Goal: Task Accomplishment & Management: Use online tool/utility

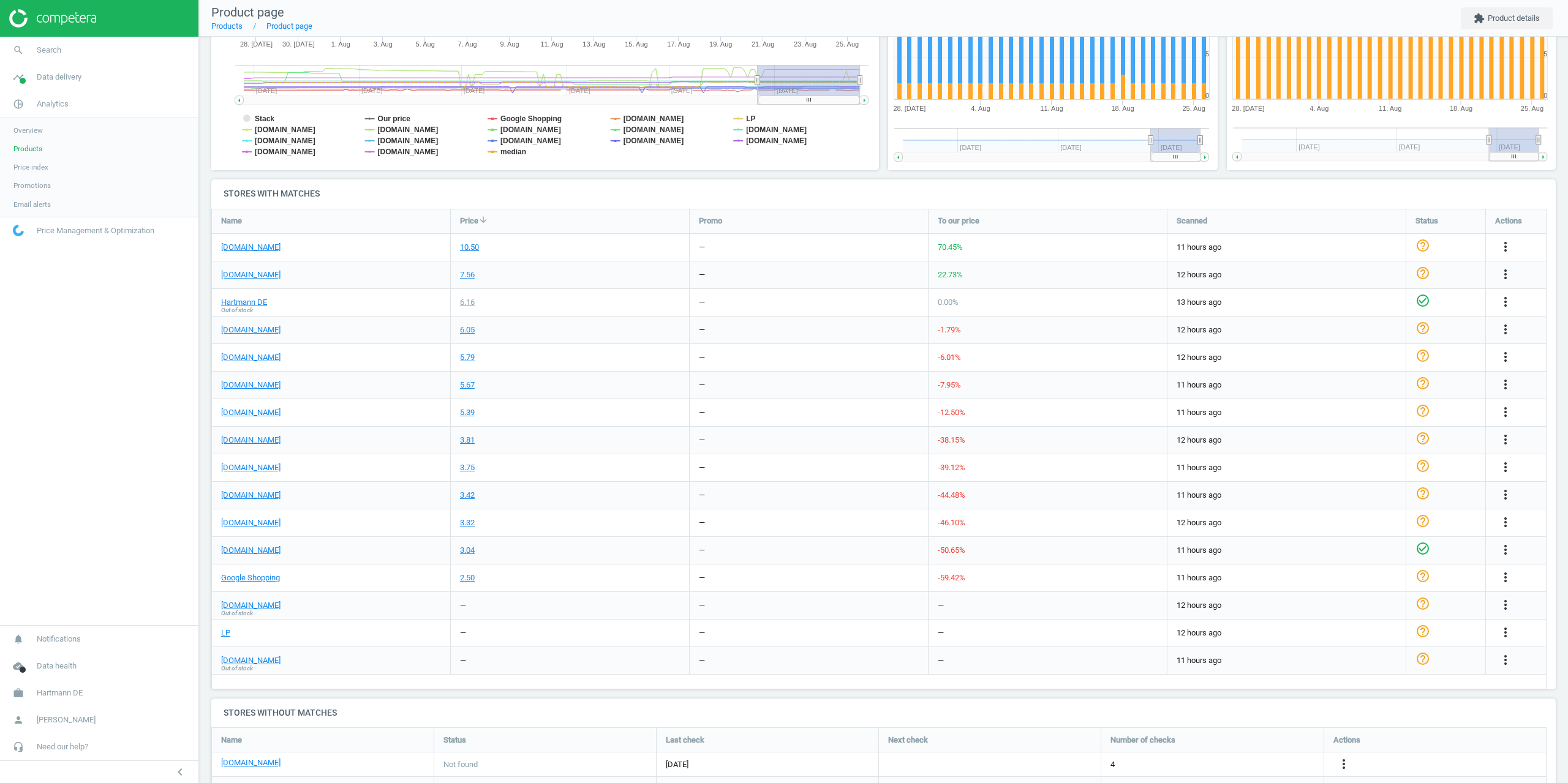
scroll to position [184, 0]
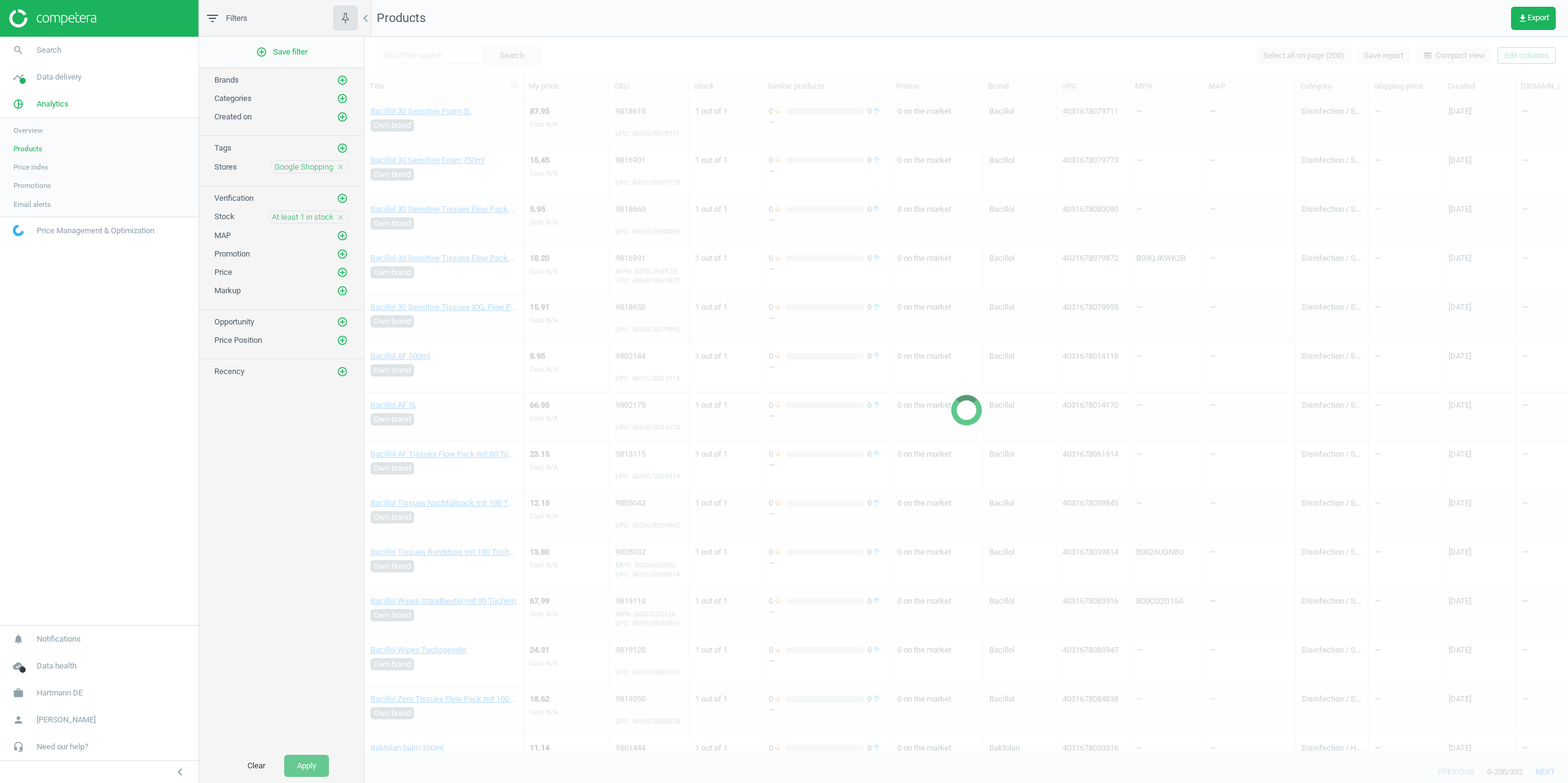
scroll to position [867, 0]
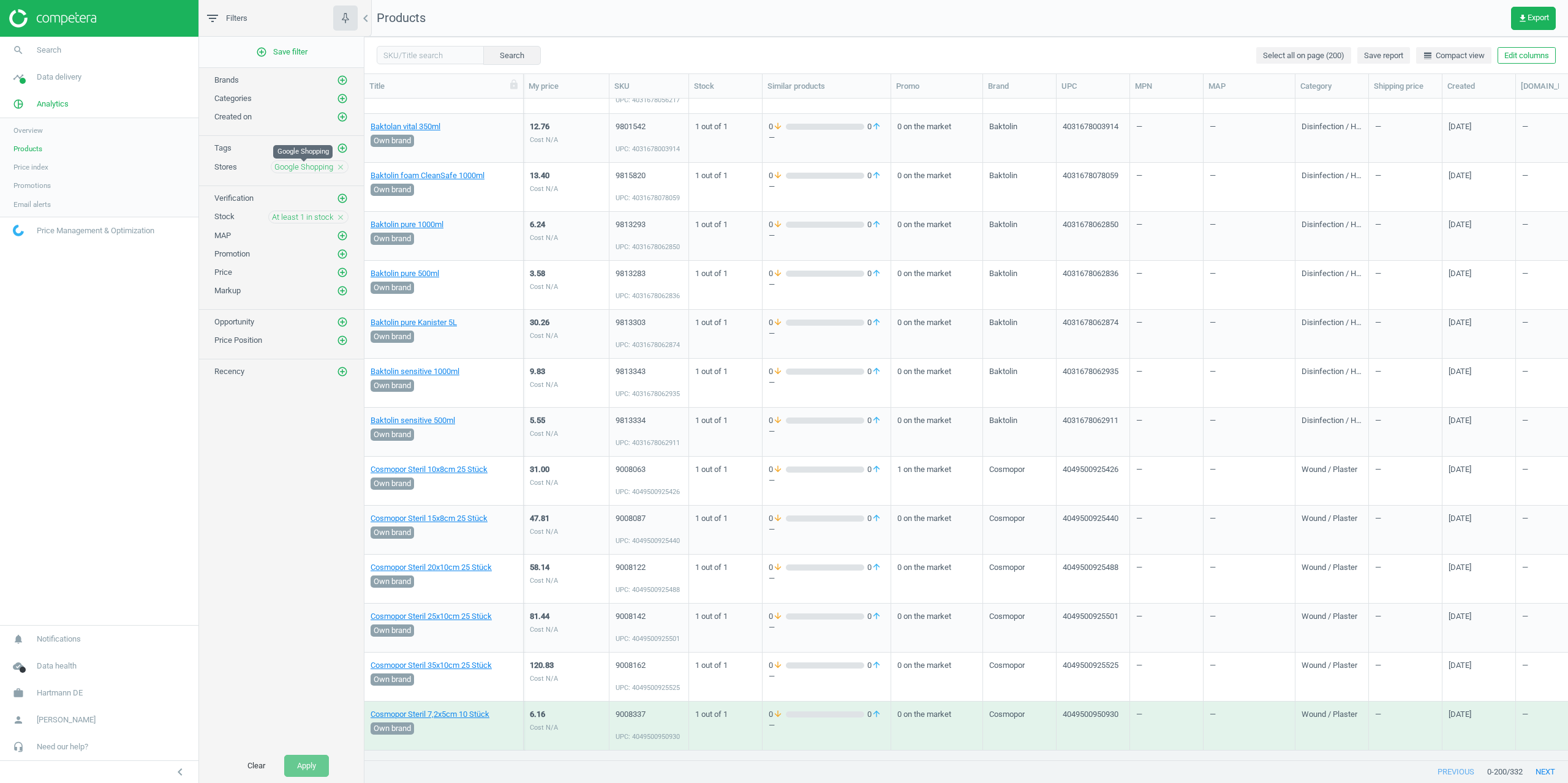
click at [311, 171] on span "Google Shopping" at bounding box center [304, 167] width 59 height 11
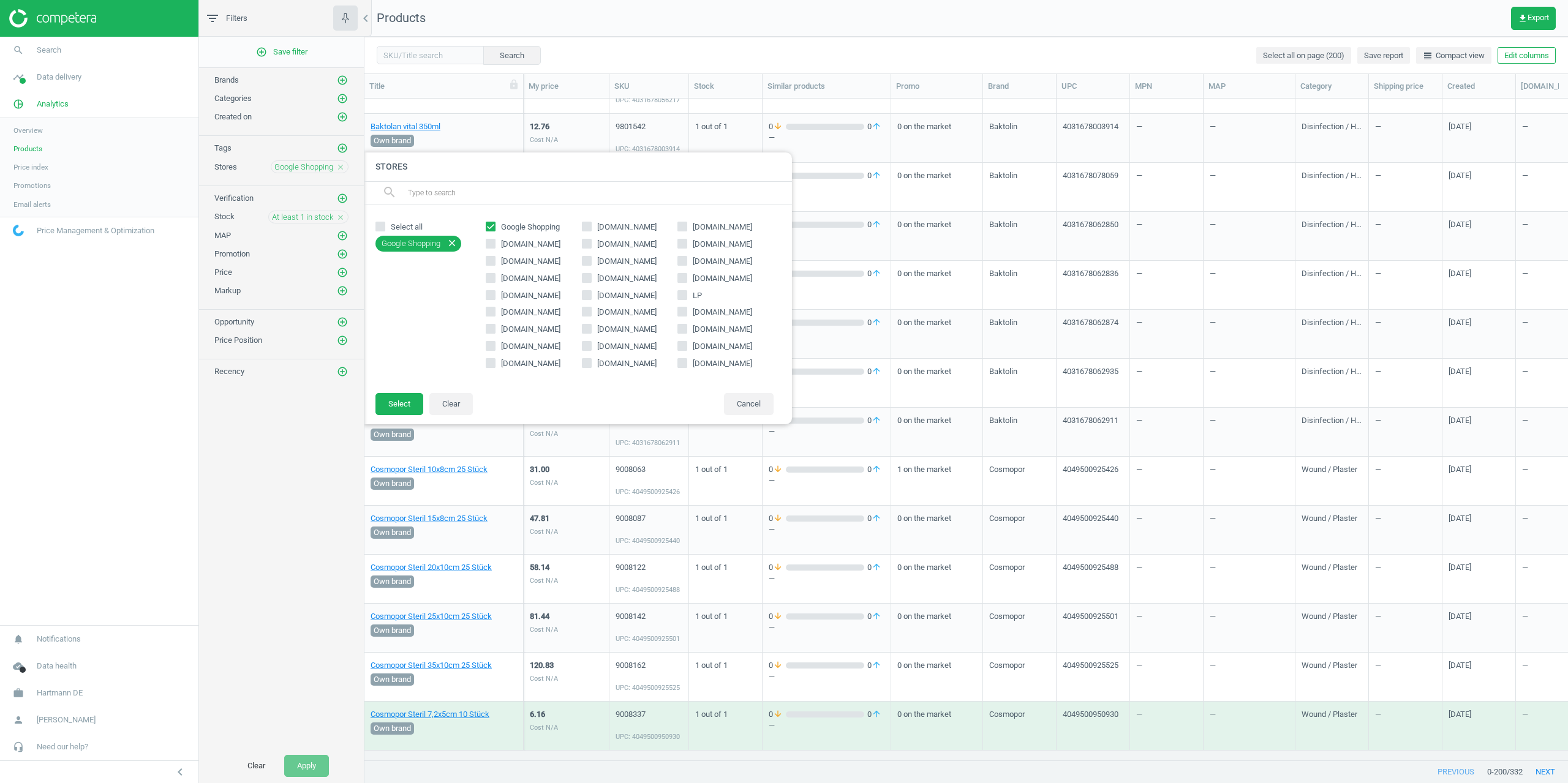
click at [491, 225] on input "Google Shopping" at bounding box center [491, 226] width 8 height 8
checkbox input "false"
click at [687, 248] on icon at bounding box center [682, 244] width 10 height 10
click at [686, 247] on input "[DOMAIN_NAME]" at bounding box center [683, 244] width 8 height 8
checkbox input "true"
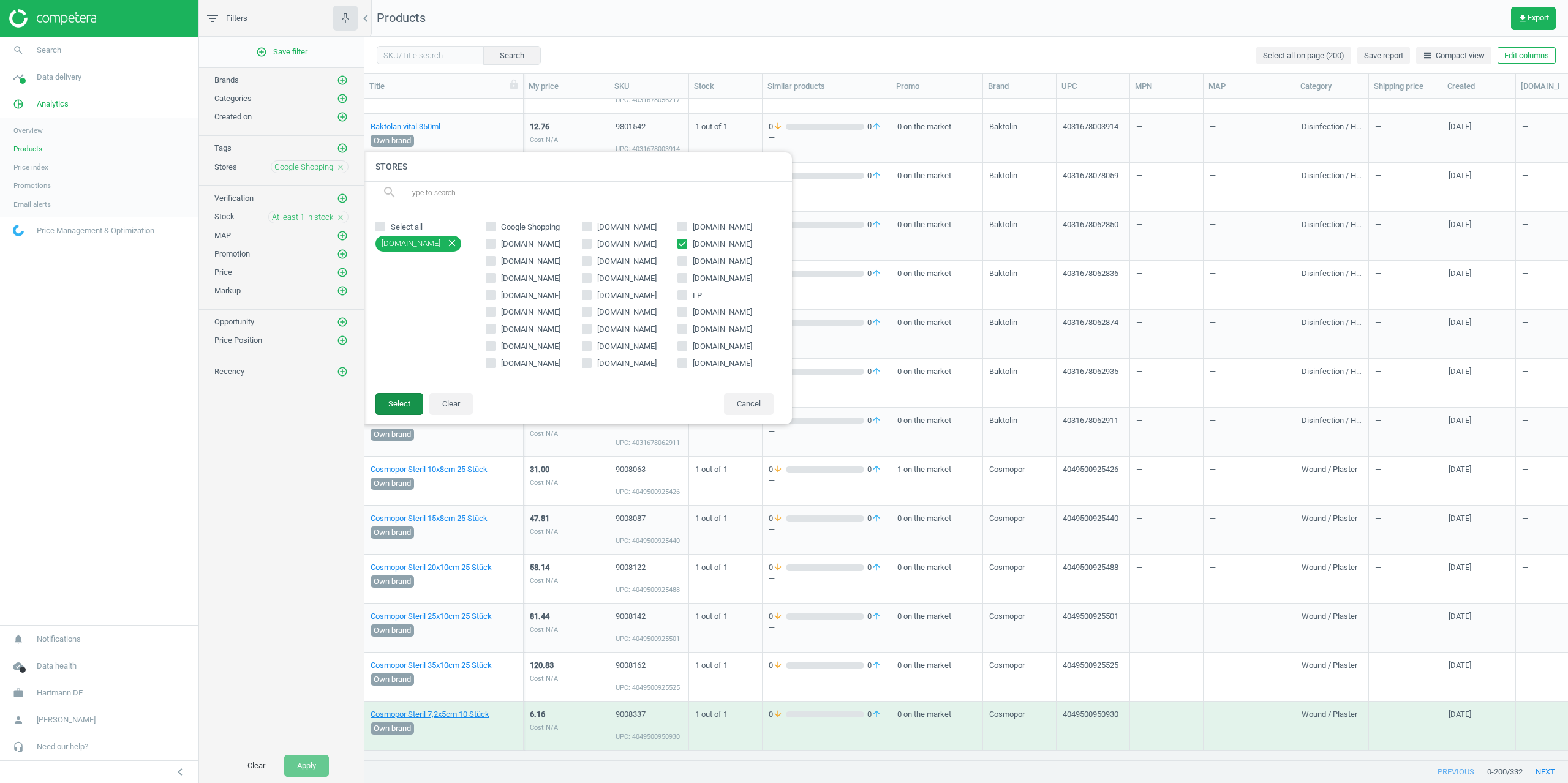
click at [415, 402] on button "Select" at bounding box center [400, 404] width 48 height 22
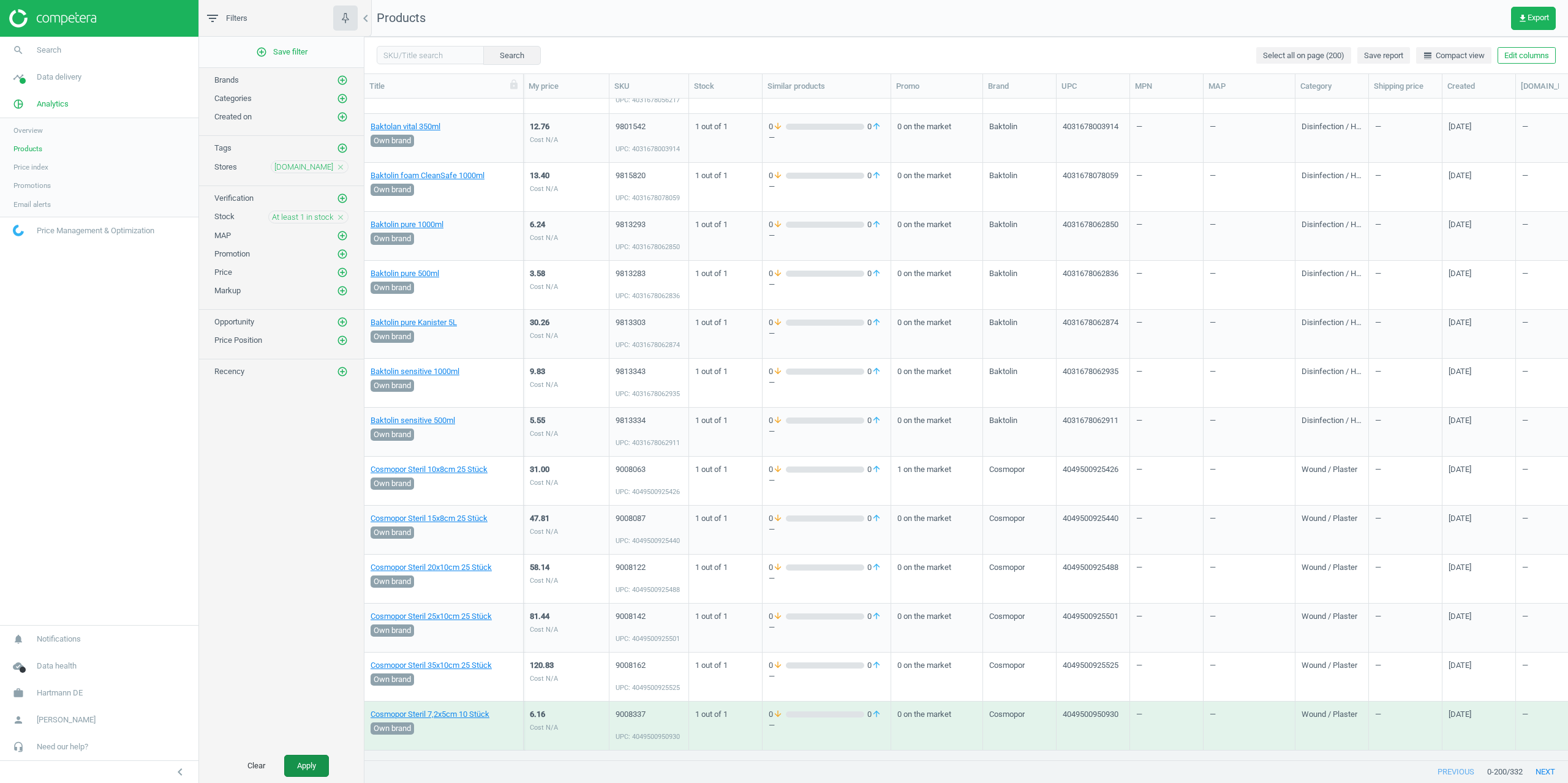
click at [304, 757] on button "Apply" at bounding box center [307, 766] width 45 height 22
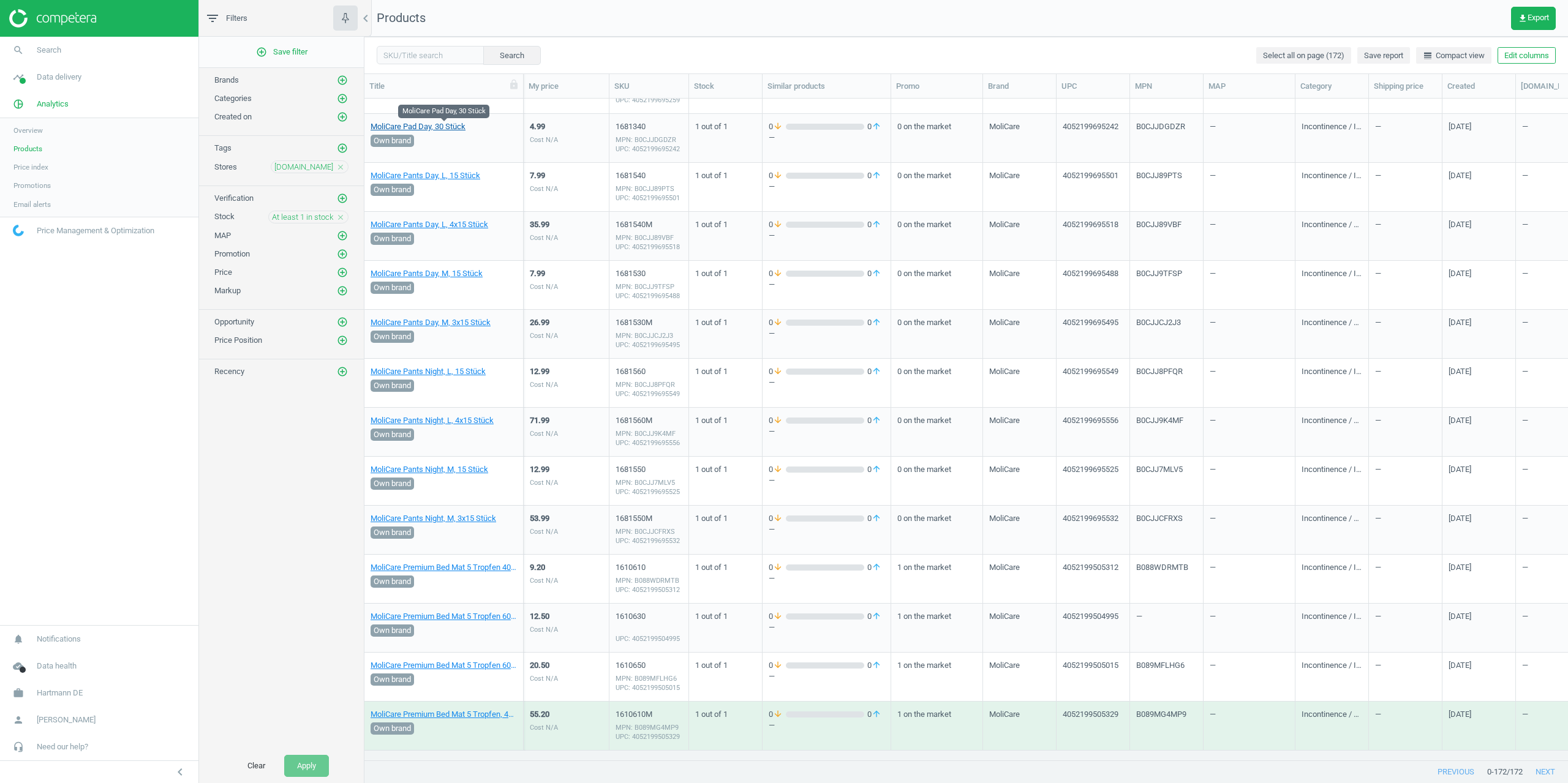
click at [427, 128] on link "MoliCare Pad Day, 30 Stück" at bounding box center [418, 127] width 95 height 11
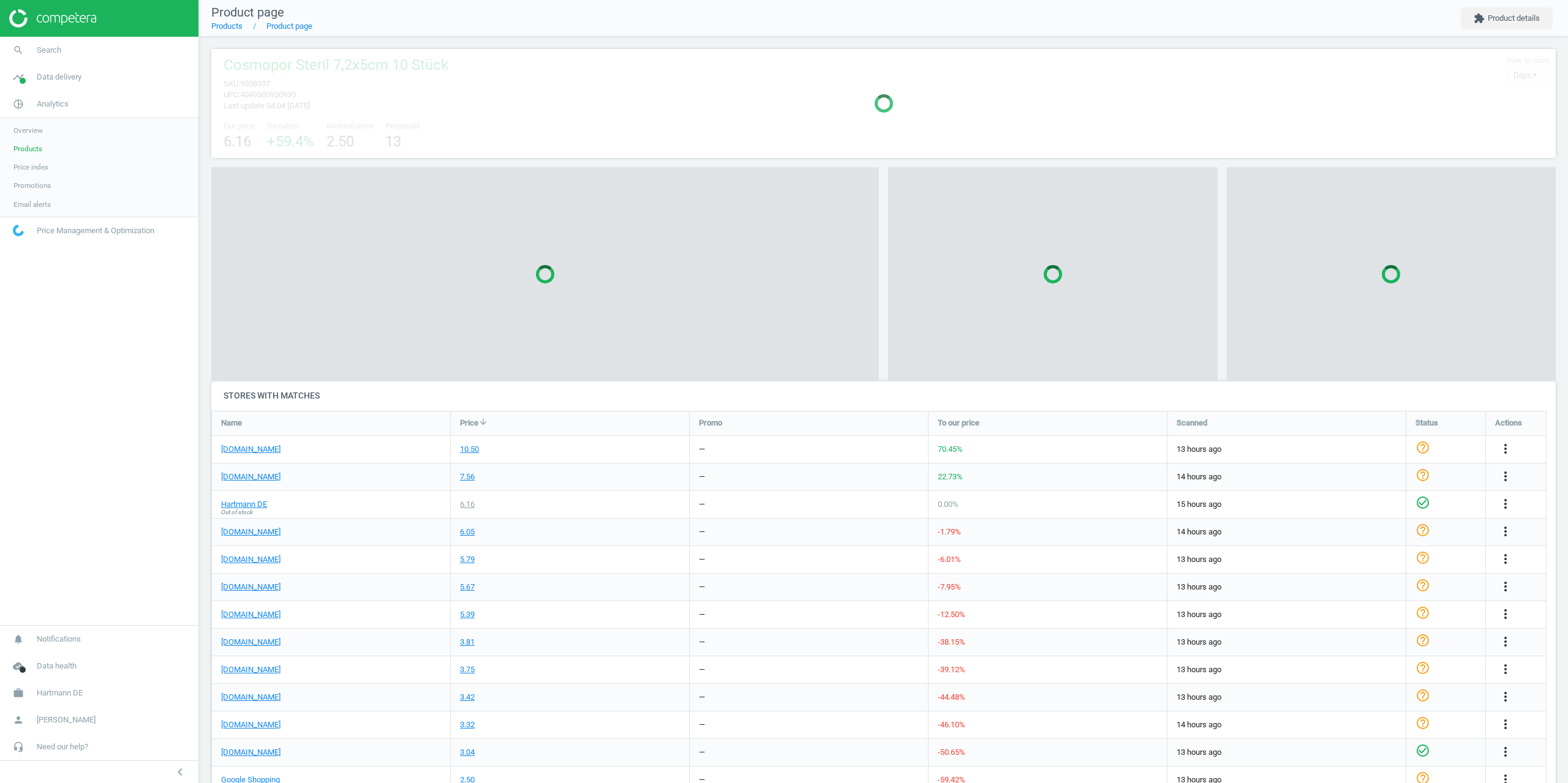
scroll to position [1920, 1354]
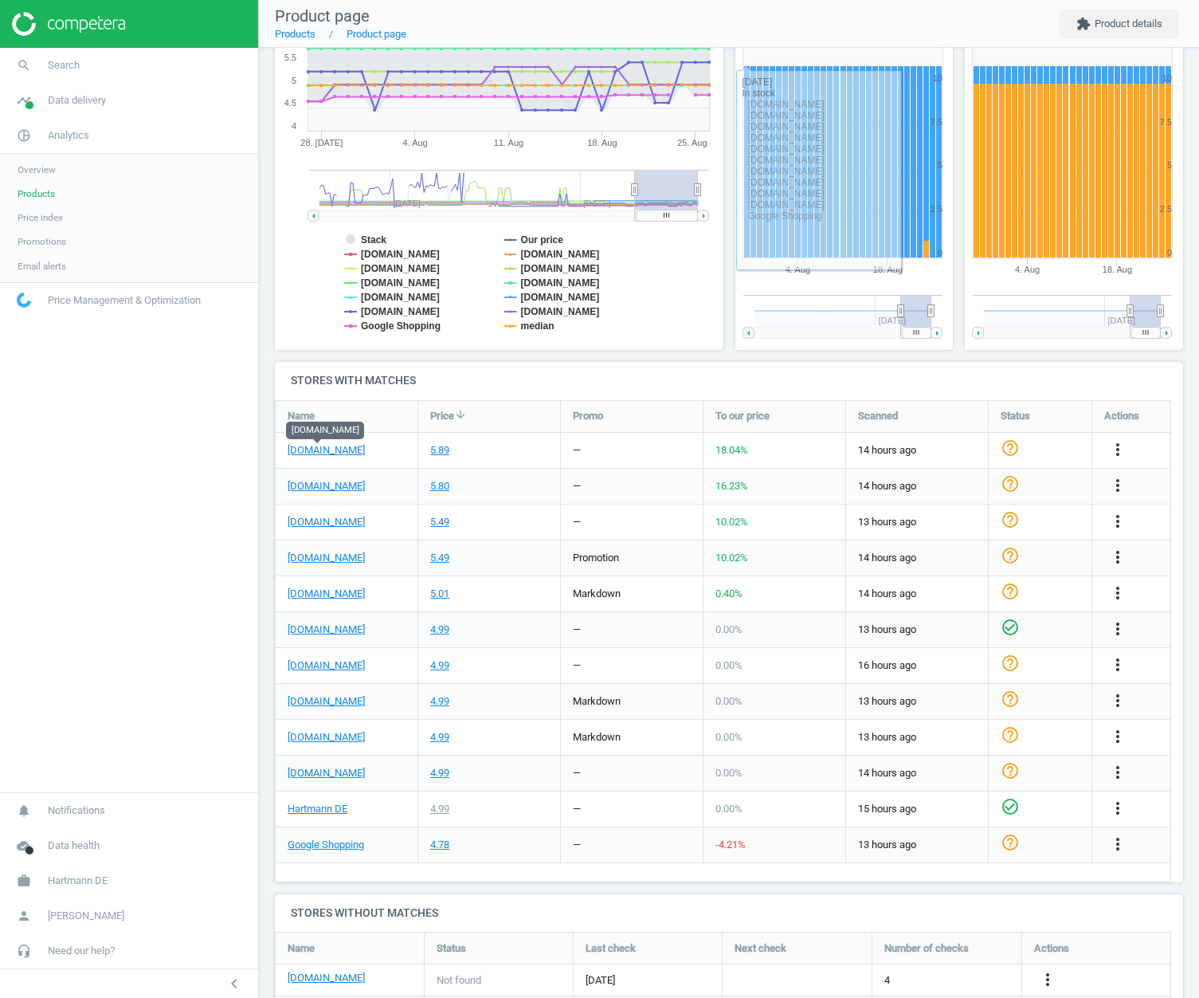
click at [391, 479] on div "[DOMAIN_NAME]" at bounding box center [347, 486] width 142 height 35
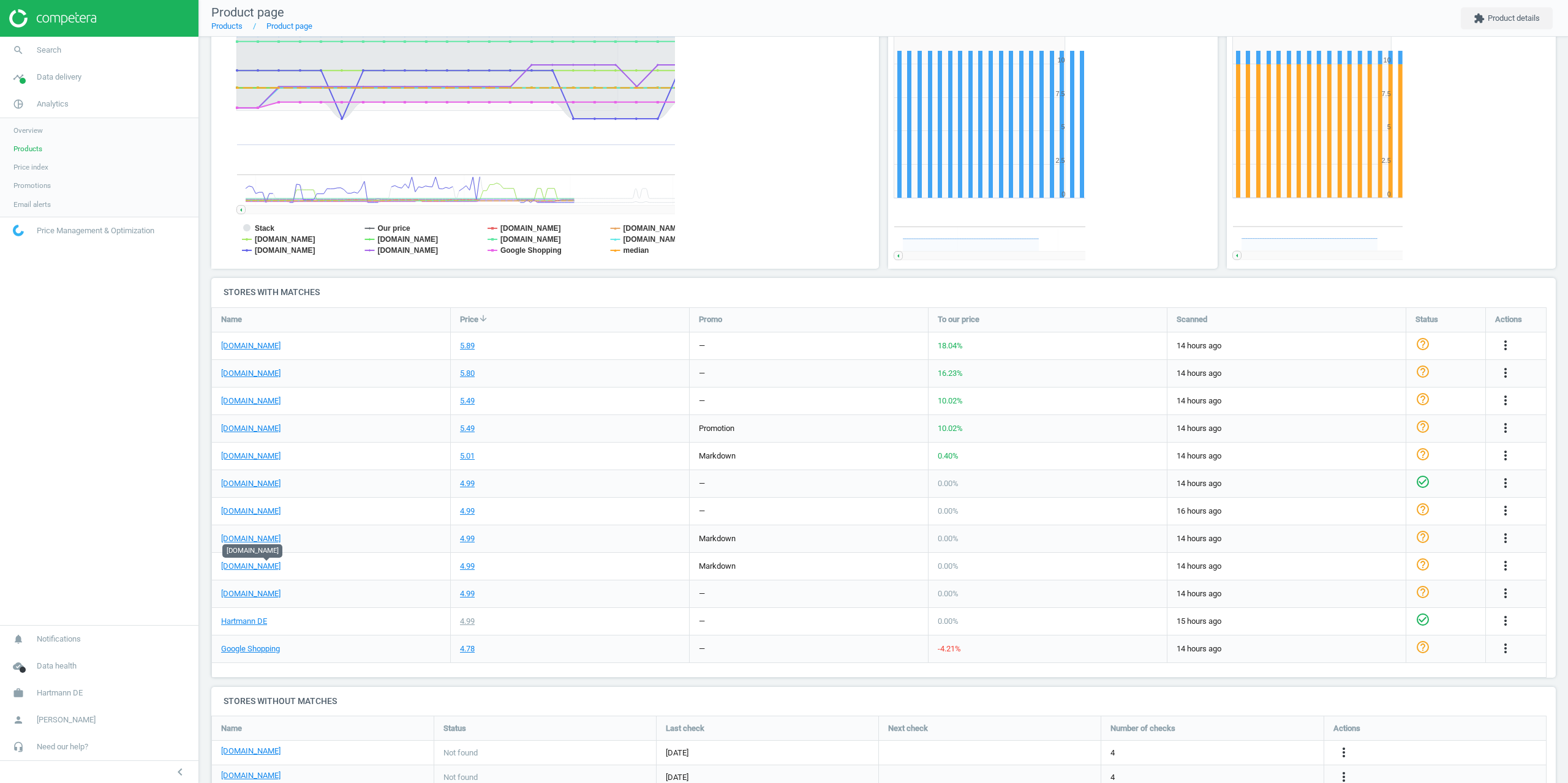
scroll to position [264, 682]
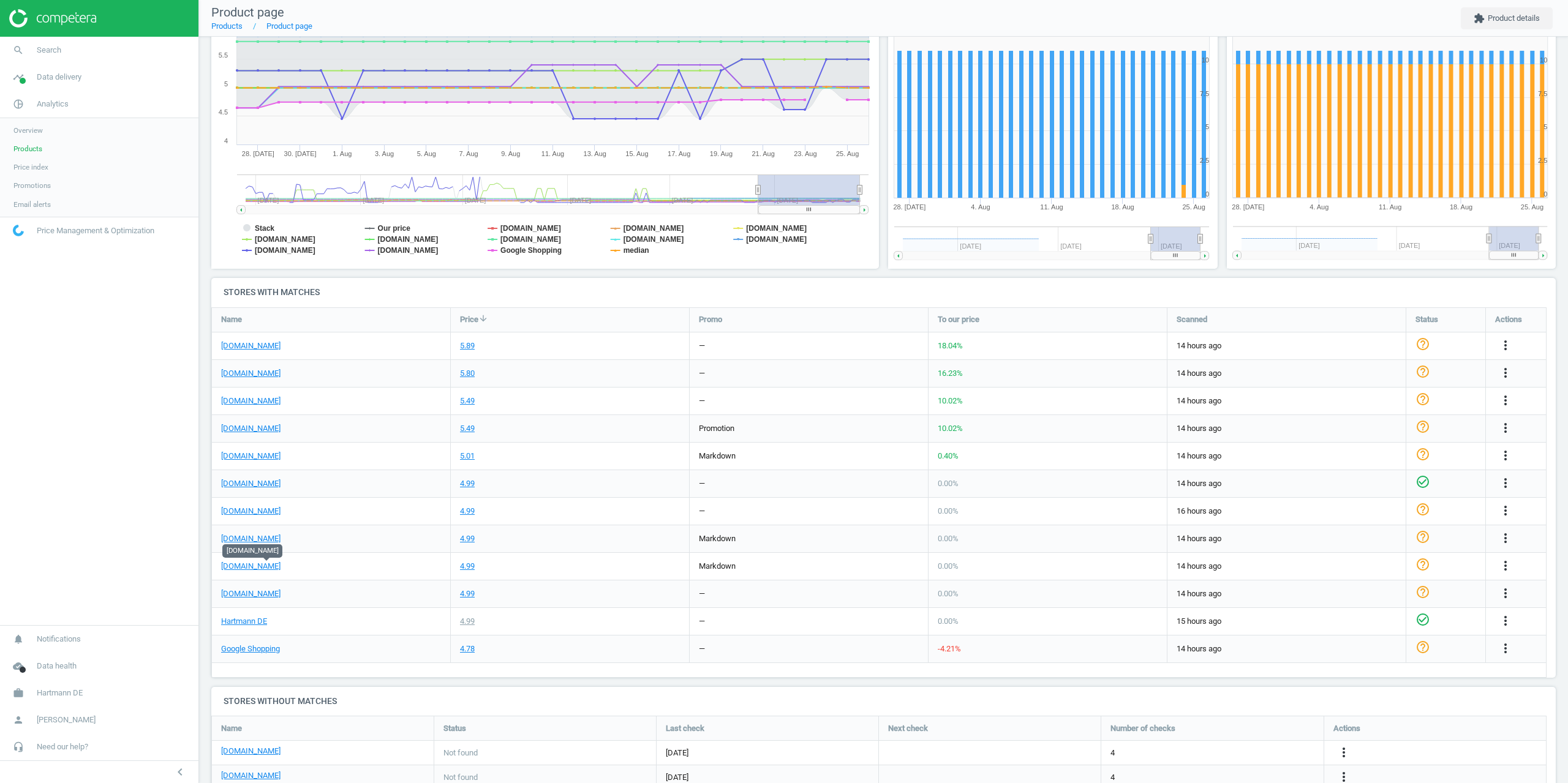
click at [385, 454] on div "[DOMAIN_NAME]" at bounding box center [331, 456] width 238 height 27
click at [335, 461] on div "[DOMAIN_NAME]" at bounding box center [331, 456] width 238 height 27
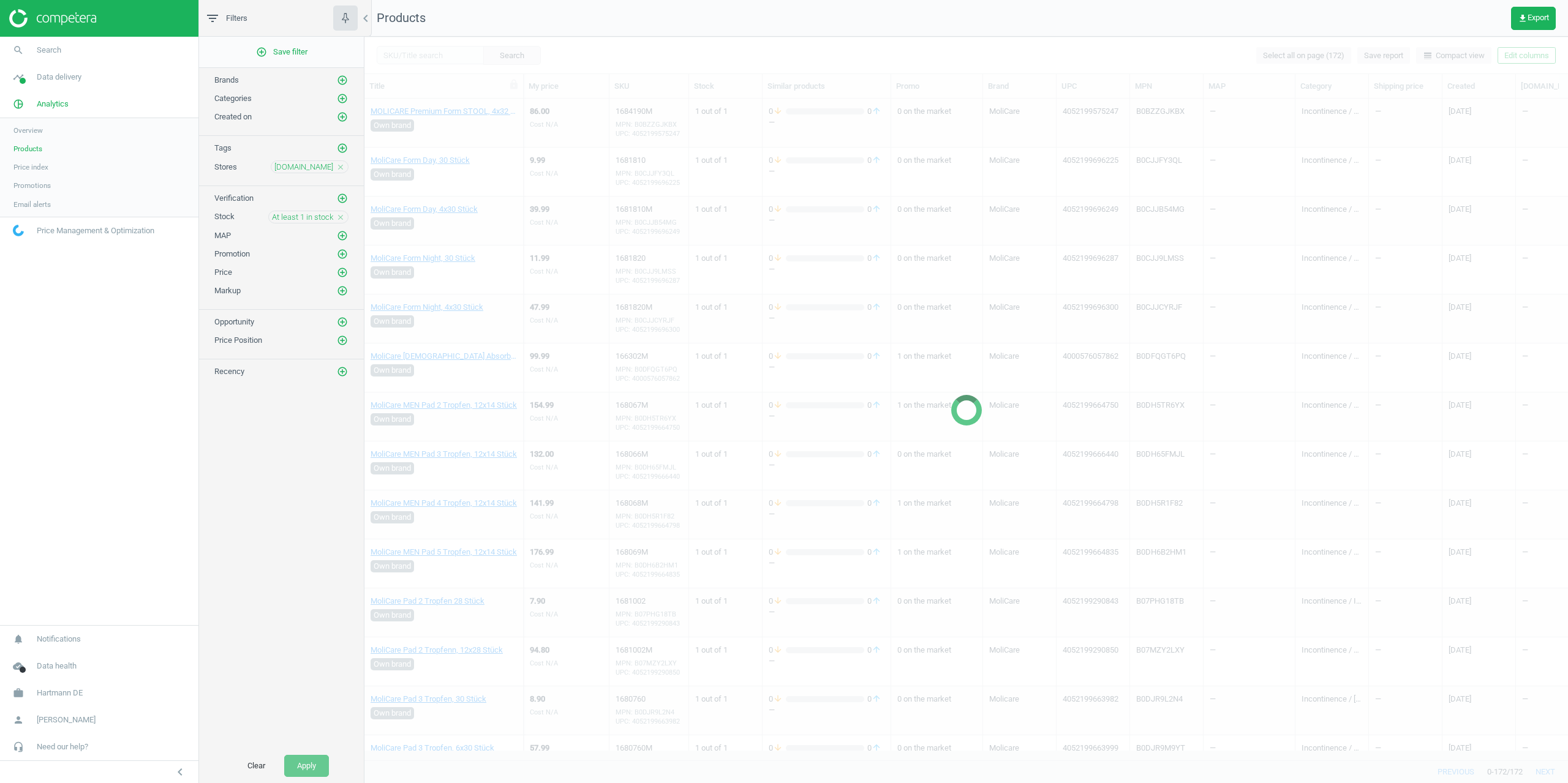
scroll to position [279, 0]
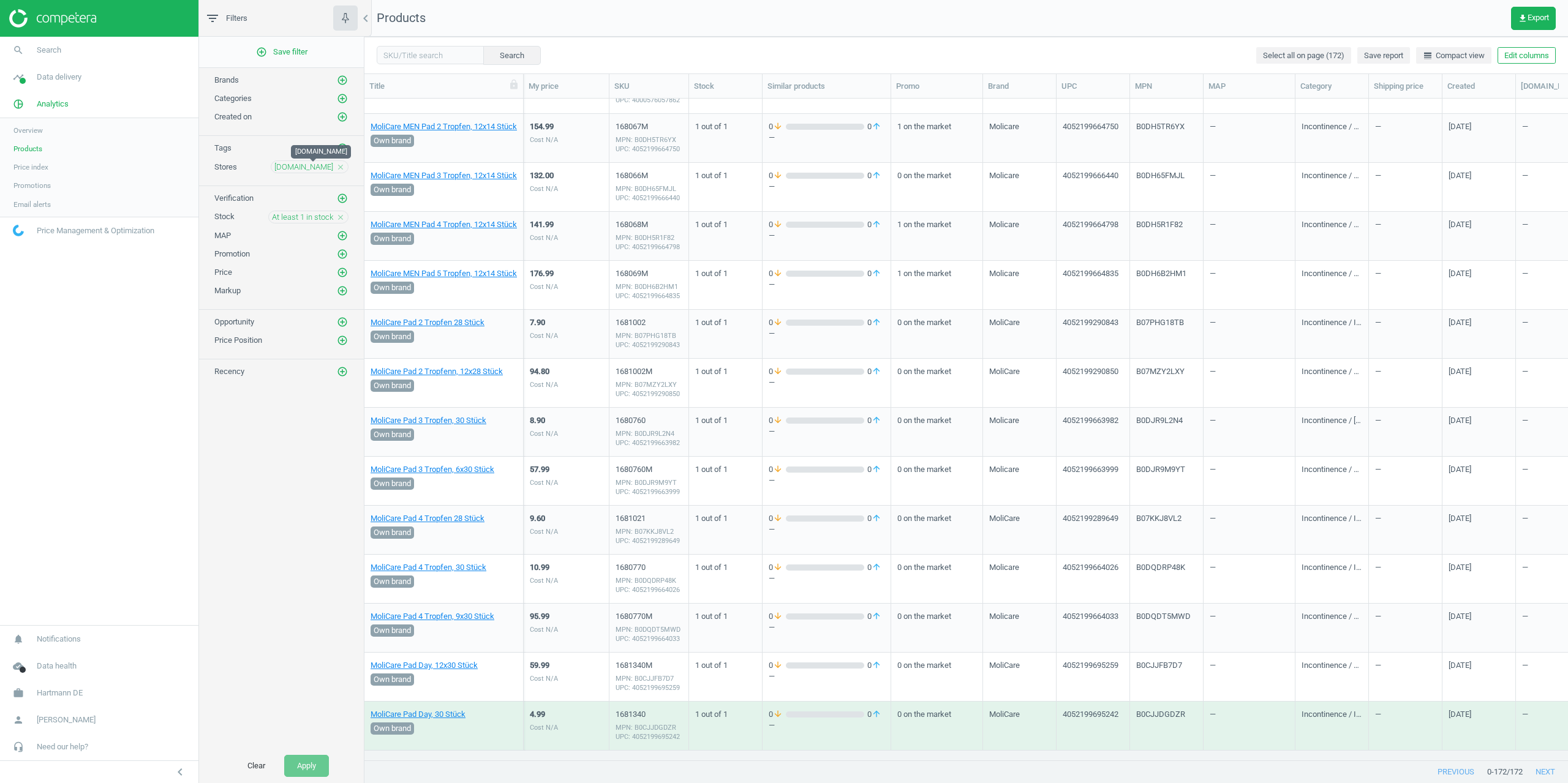
click at [311, 168] on span "[DOMAIN_NAME]" at bounding box center [304, 167] width 59 height 11
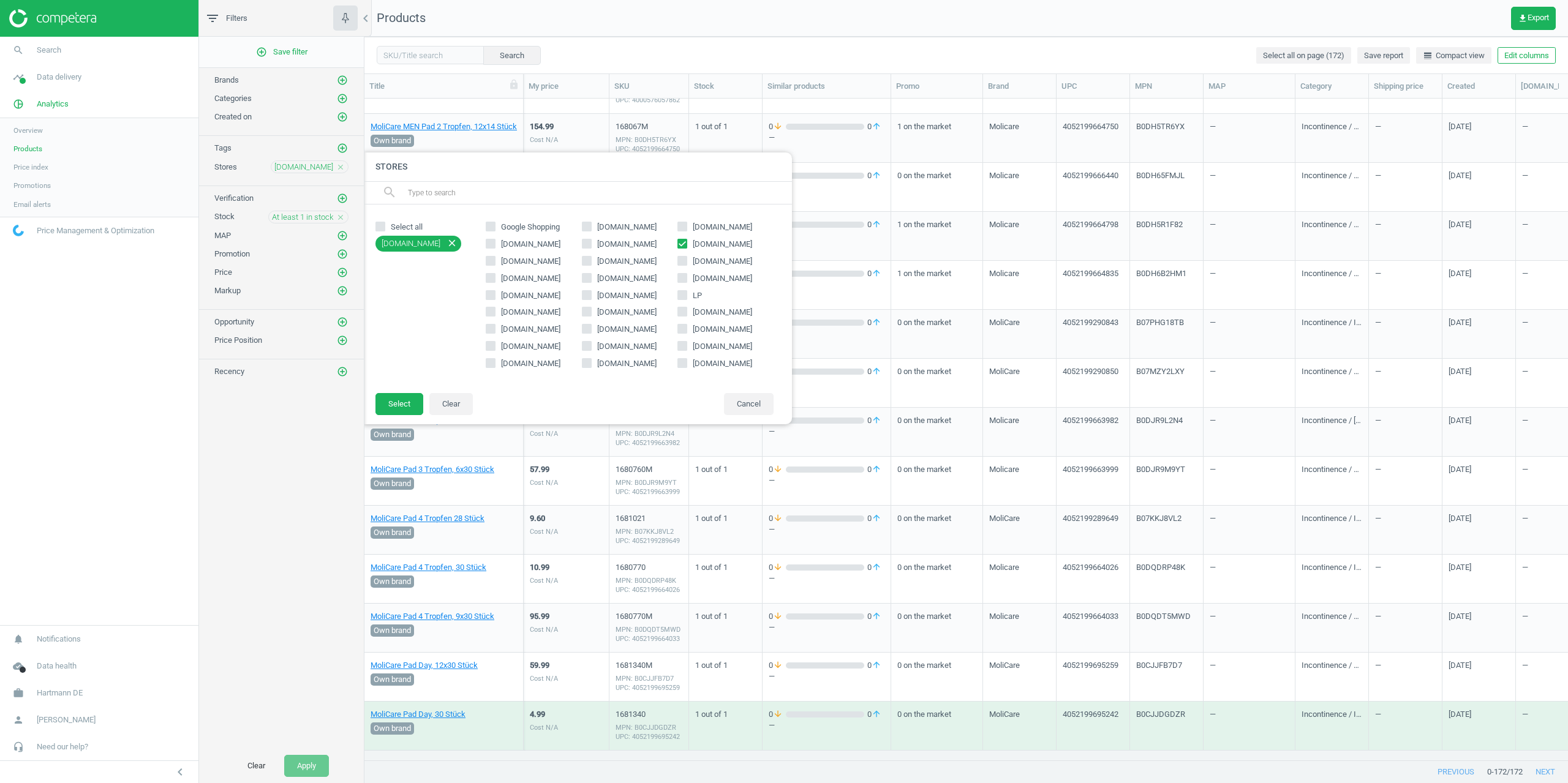
click at [711, 243] on span "[DOMAIN_NAME]" at bounding box center [723, 244] width 65 height 11
click at [686, 243] on input "[DOMAIN_NAME]" at bounding box center [683, 244] width 8 height 8
checkbox input "false"
click at [602, 279] on span "[DOMAIN_NAME]" at bounding box center [626, 278] width 59 height 9
click at [590, 279] on input "[DOMAIN_NAME]" at bounding box center [586, 277] width 8 height 8
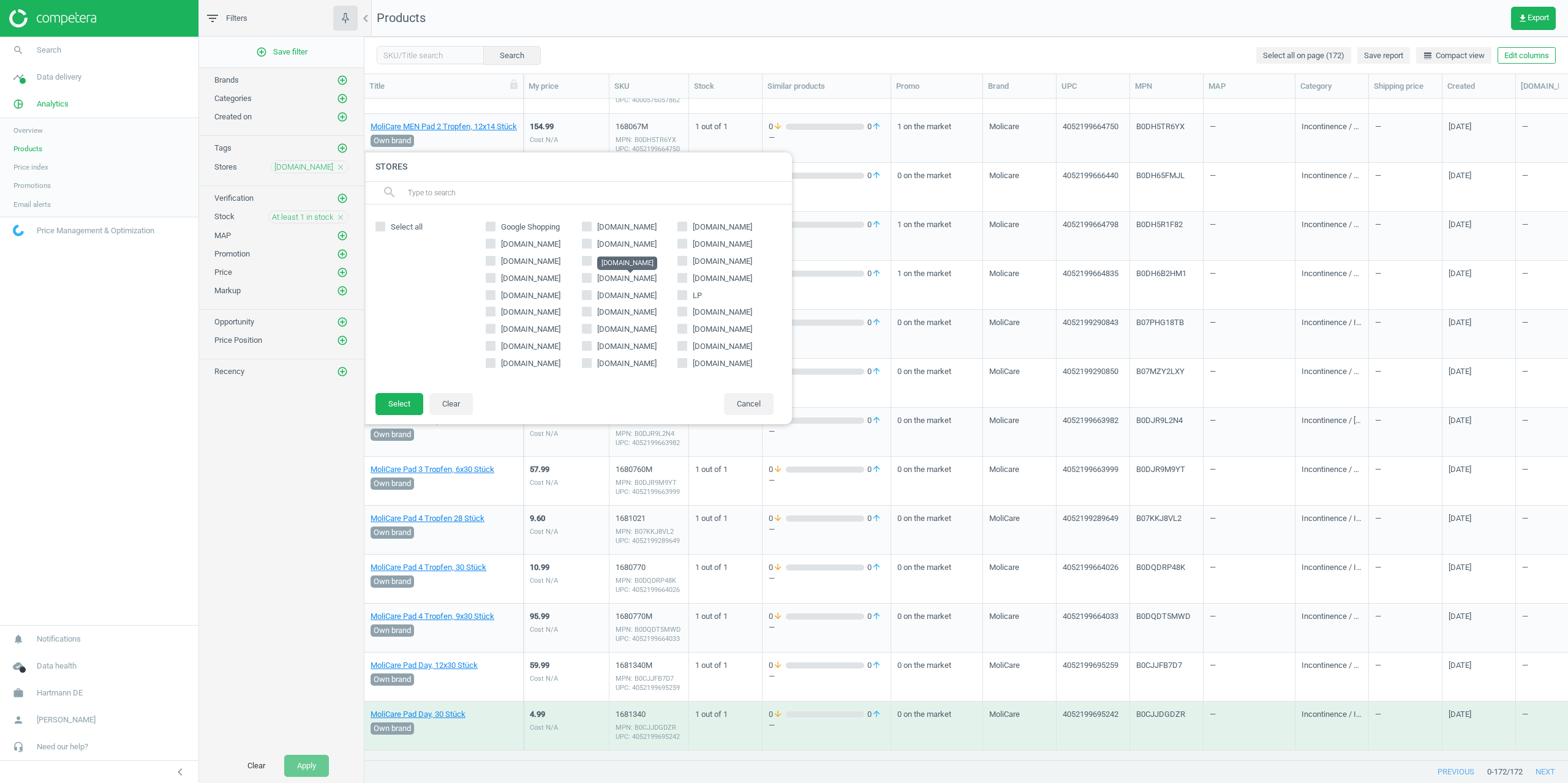
checkbox input "true"
click at [404, 403] on button "Select" at bounding box center [400, 404] width 48 height 22
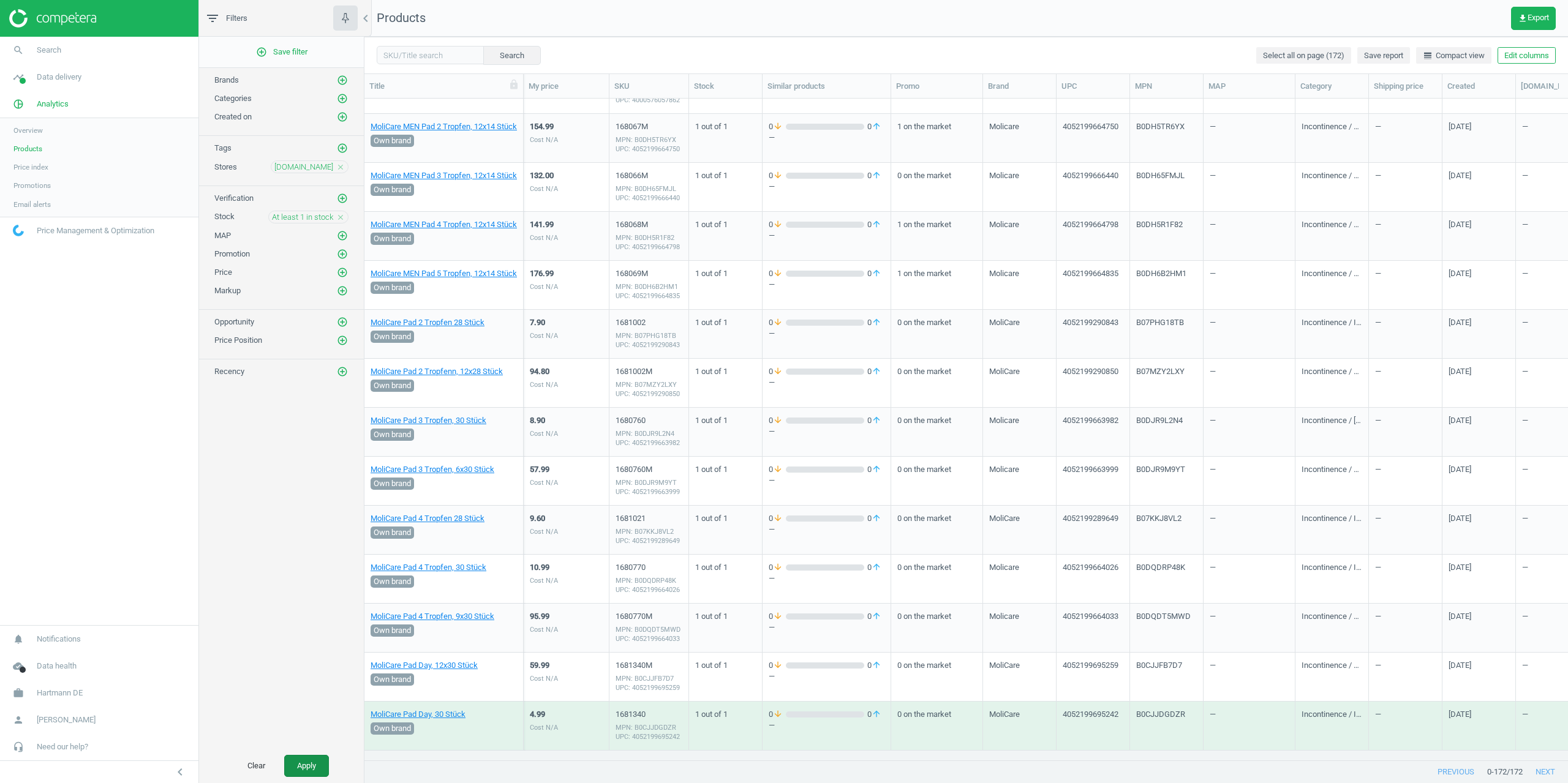
click at [304, 770] on button "Apply" at bounding box center [307, 766] width 45 height 22
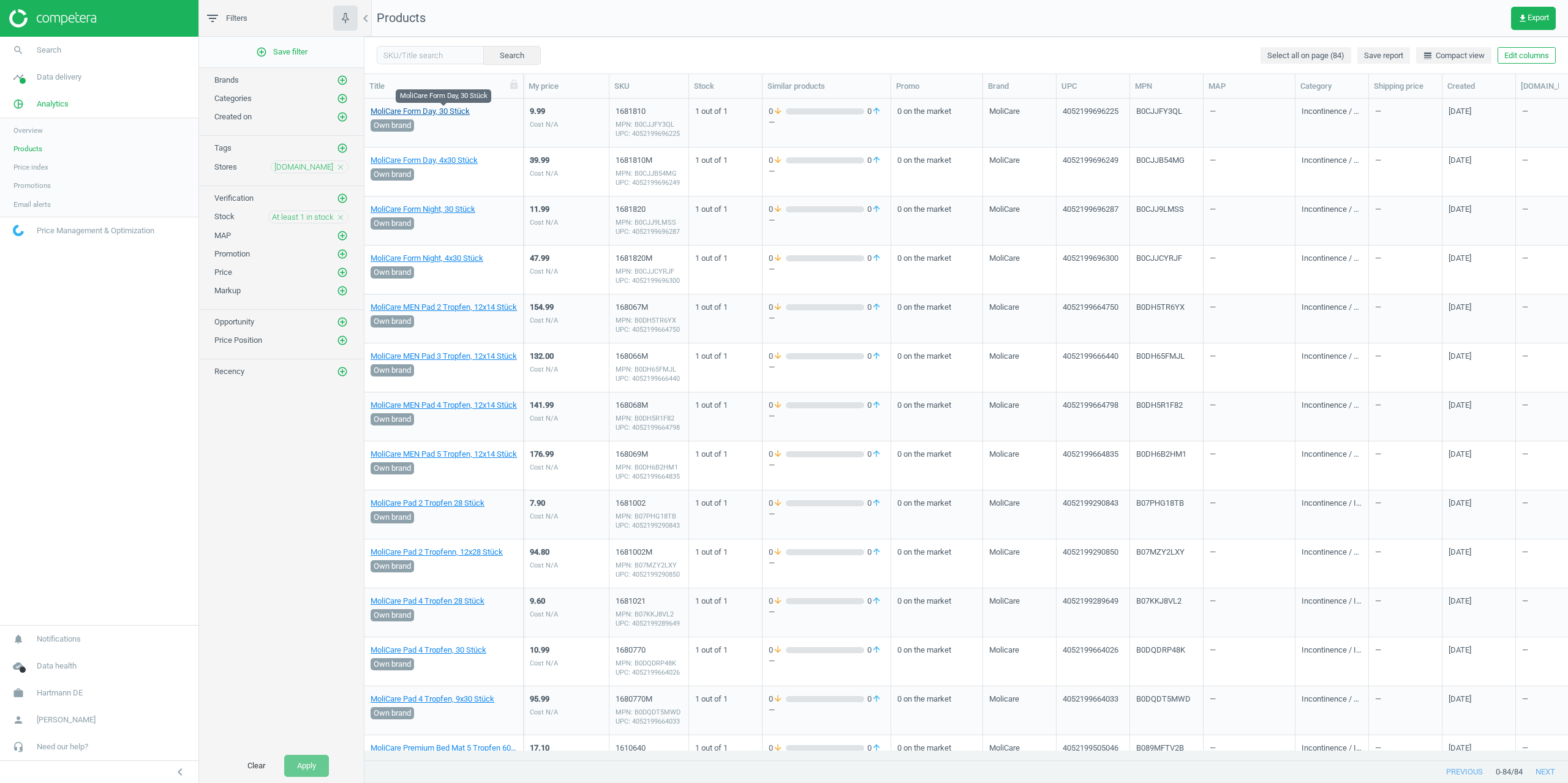
click at [431, 112] on link "MoliCare Form Day, 30 Stück" at bounding box center [420, 111] width 99 height 11
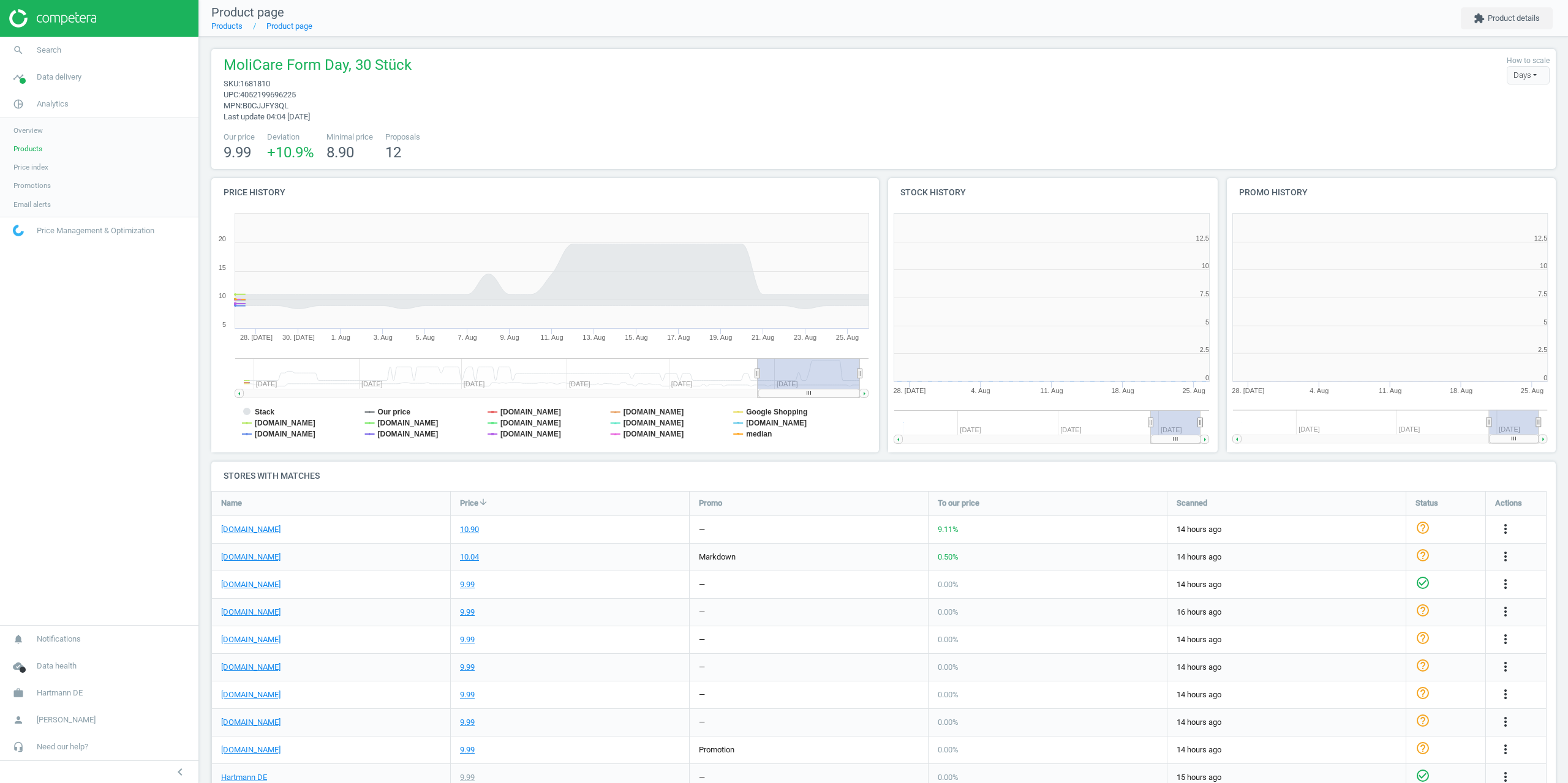
scroll to position [264, 682]
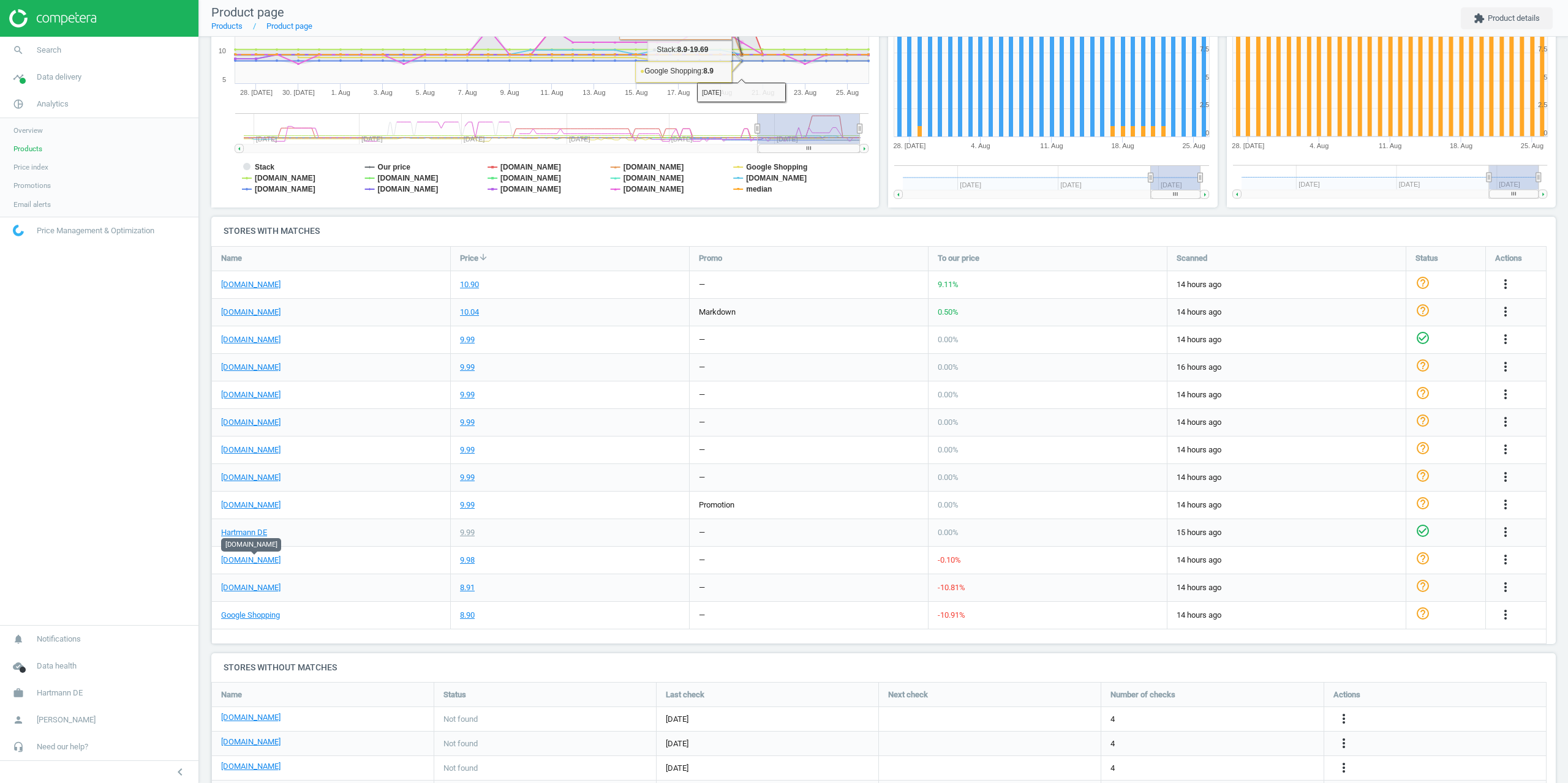
click at [329, 352] on div "[DOMAIN_NAME]" at bounding box center [331, 340] width 238 height 27
